Goal: Navigation & Orientation: Find specific page/section

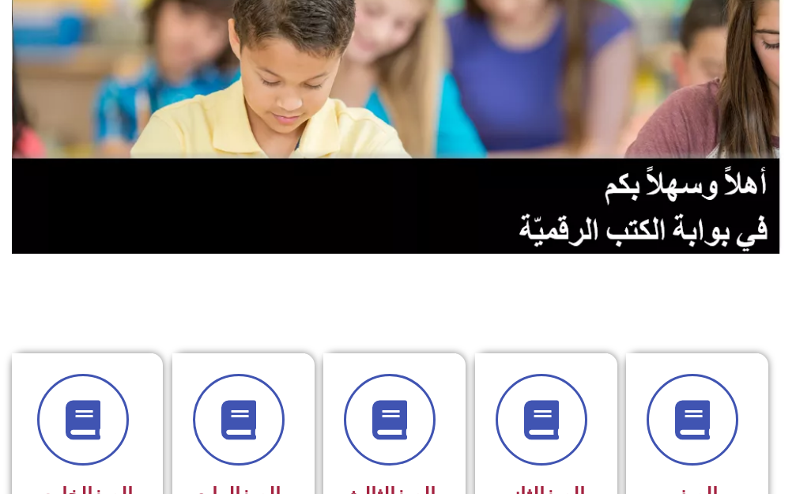
scroll to position [237, 0]
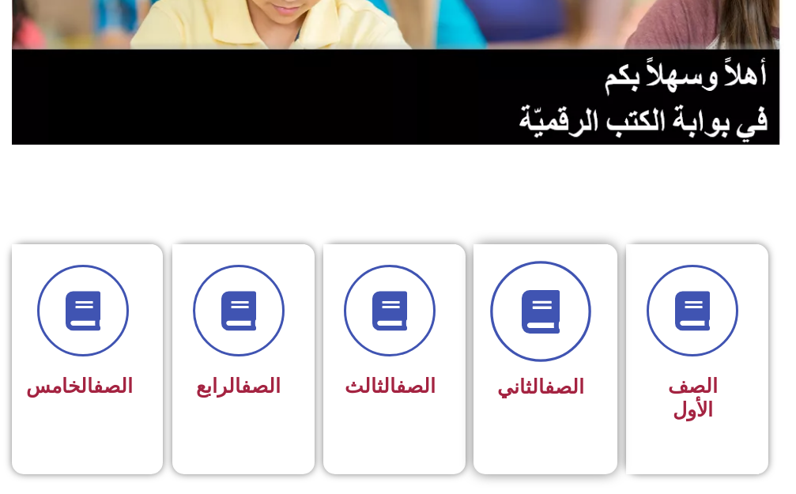
click at [520, 300] on icon at bounding box center [539, 310] width 43 height 43
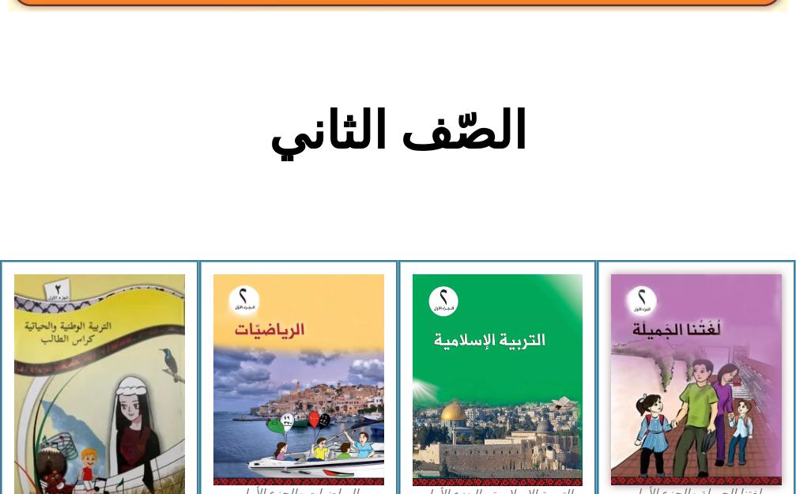
scroll to position [395, 0]
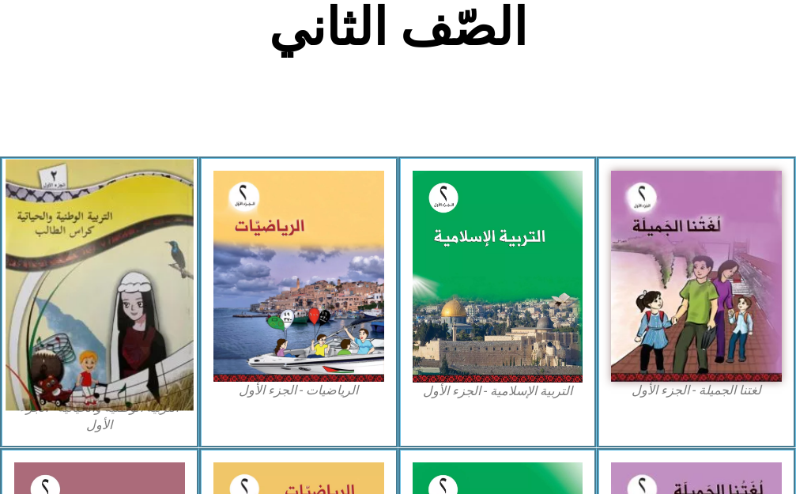
click at [84, 313] on img at bounding box center [99, 284] width 187 height 251
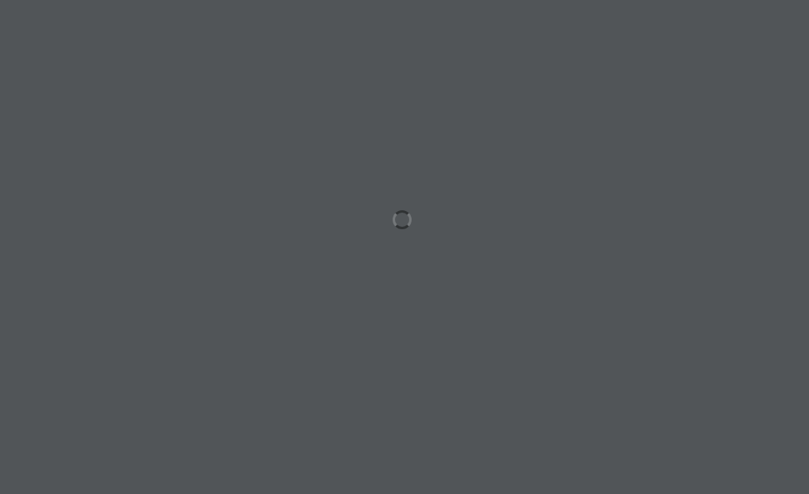
scroll to position [0, 49]
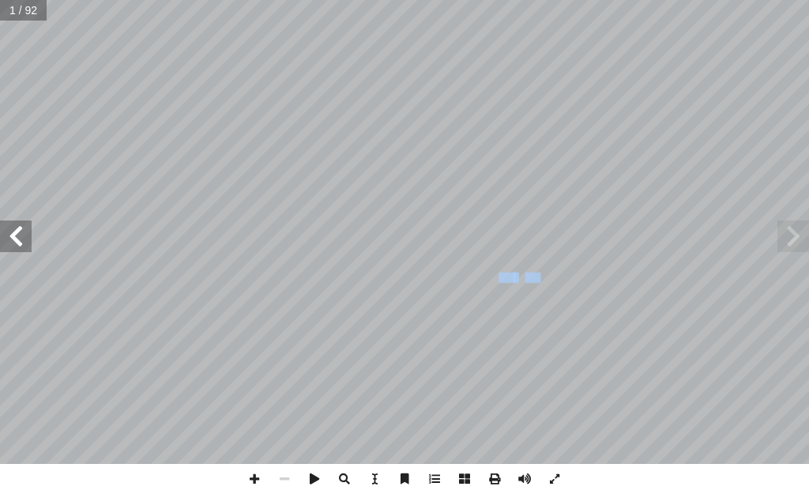
click at [19, 244] on span at bounding box center [16, 236] width 32 height 32
click at [19, 238] on span at bounding box center [16, 236] width 32 height 32
click at [21, 234] on span at bounding box center [16, 236] width 32 height 32
click at [23, 233] on span at bounding box center [16, 236] width 32 height 32
click at [24, 230] on span at bounding box center [16, 236] width 32 height 32
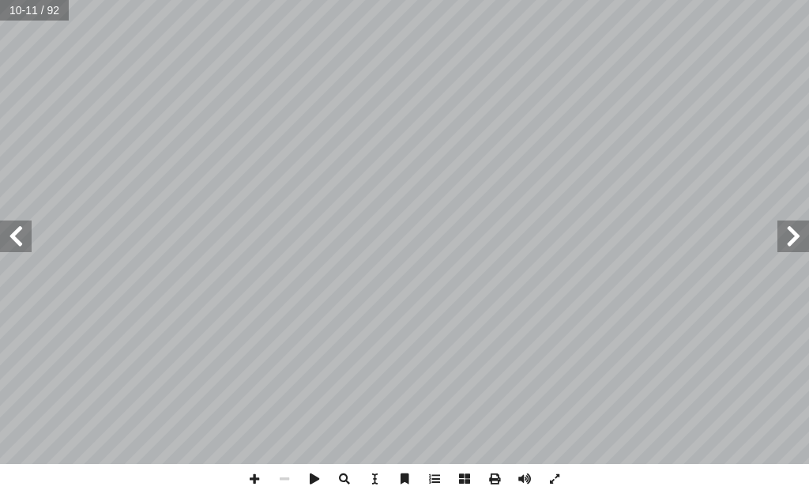
click at [789, 242] on span at bounding box center [793, 236] width 32 height 32
click at [255, 476] on span at bounding box center [254, 479] width 30 height 30
click at [16, 246] on span at bounding box center [16, 236] width 32 height 32
